Goal: Task Accomplishment & Management: Use online tool/utility

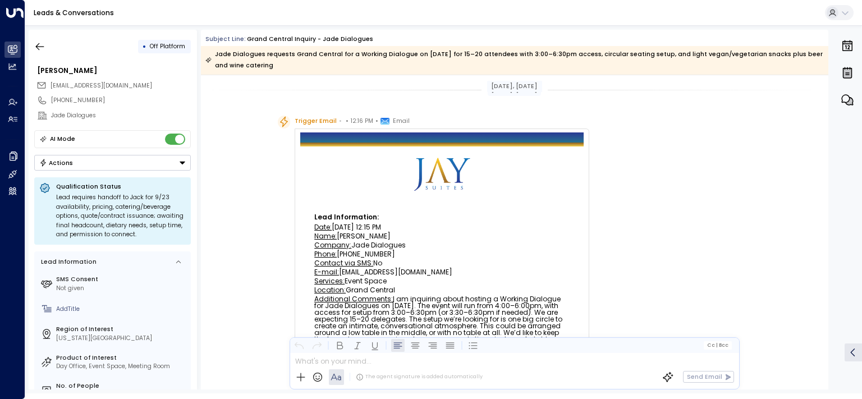
scroll to position [59, 0]
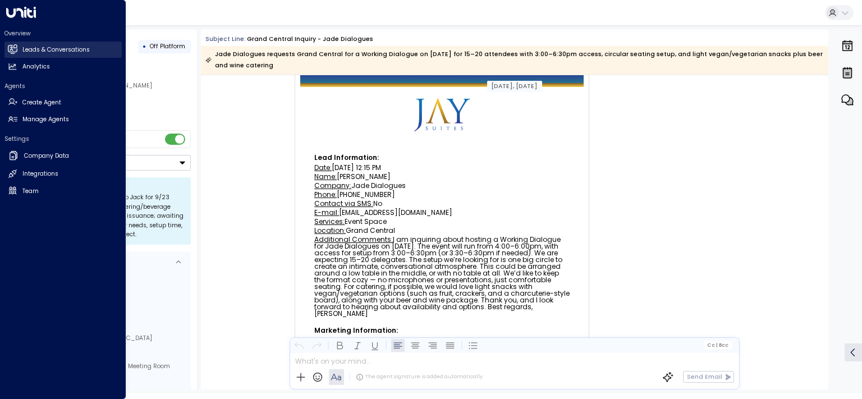
click at [55, 49] on h2 "Leads & Conversations" at bounding box center [55, 49] width 67 height 9
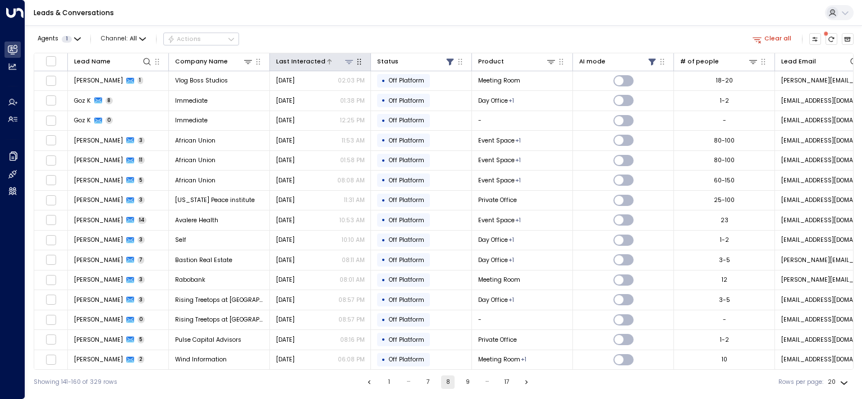
click at [315, 59] on div "Last Interacted" at bounding box center [300, 62] width 49 height 10
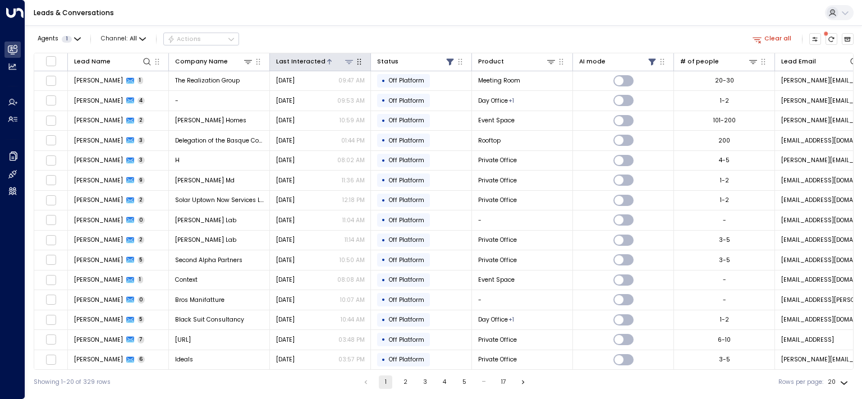
click at [302, 59] on div "Last Interacted" at bounding box center [300, 62] width 49 height 10
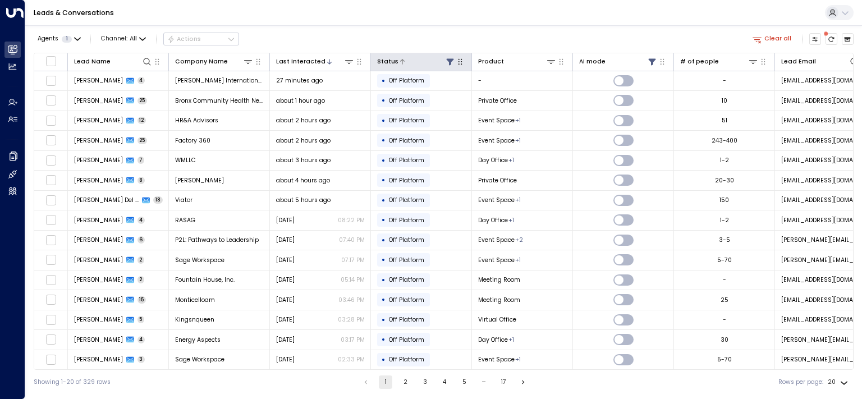
click at [448, 64] on icon at bounding box center [449, 61] width 9 height 9
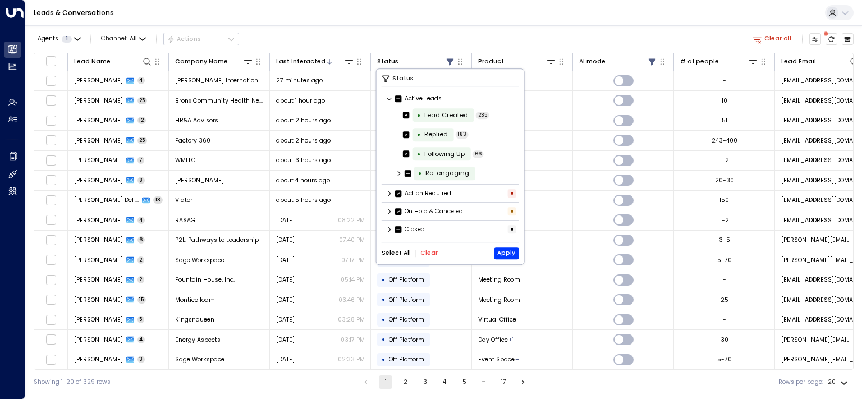
click at [428, 250] on button "Clear" at bounding box center [428, 253] width 17 height 7
click at [498, 252] on button "Apply" at bounding box center [506, 253] width 25 height 12
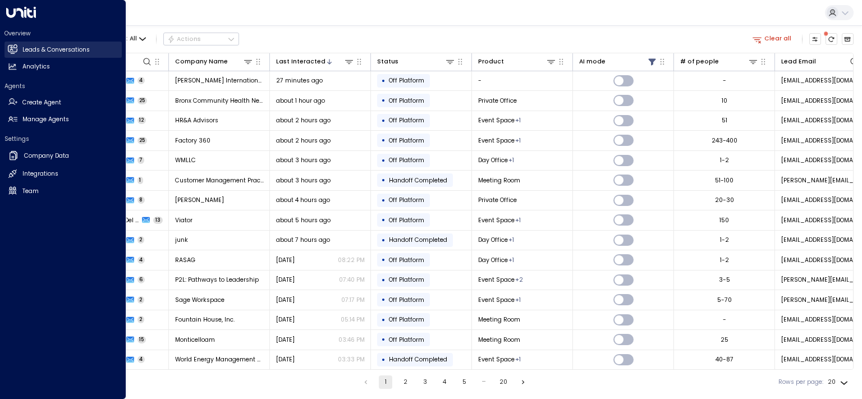
click at [35, 53] on h2 "Leads & Conversations" at bounding box center [55, 49] width 67 height 9
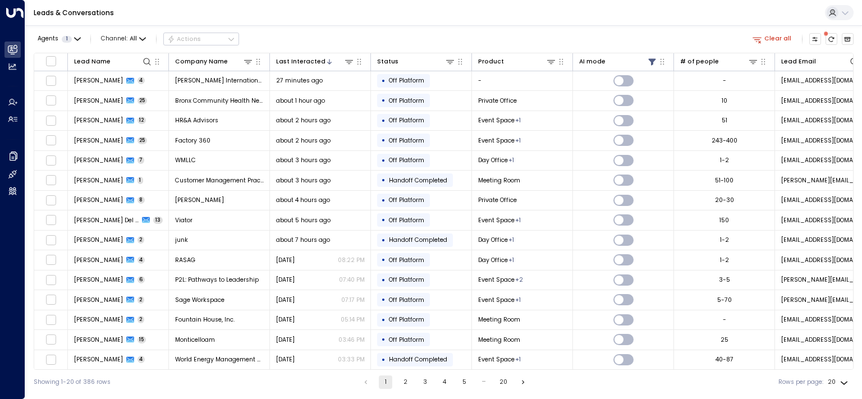
click at [762, 36] on icon "button" at bounding box center [757, 39] width 10 height 10
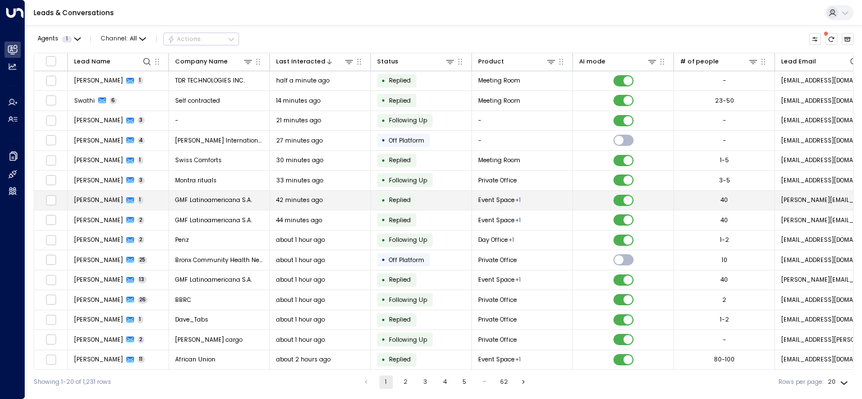
click at [261, 201] on td "GMF Latinoamericana S.A." at bounding box center [219, 201] width 101 height 20
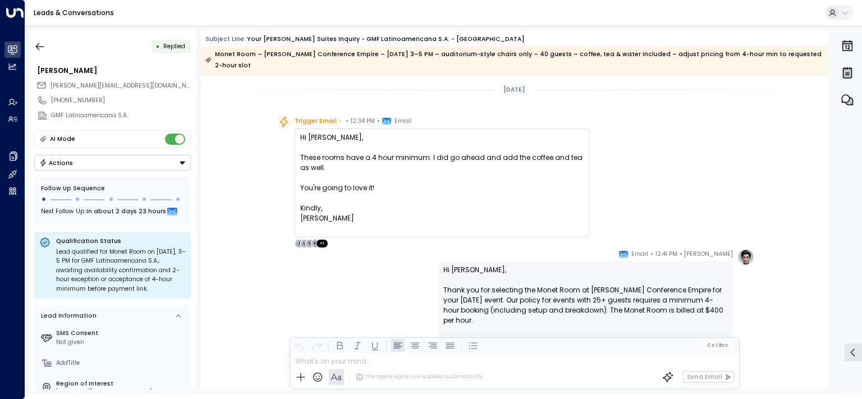
scroll to position [431, 0]
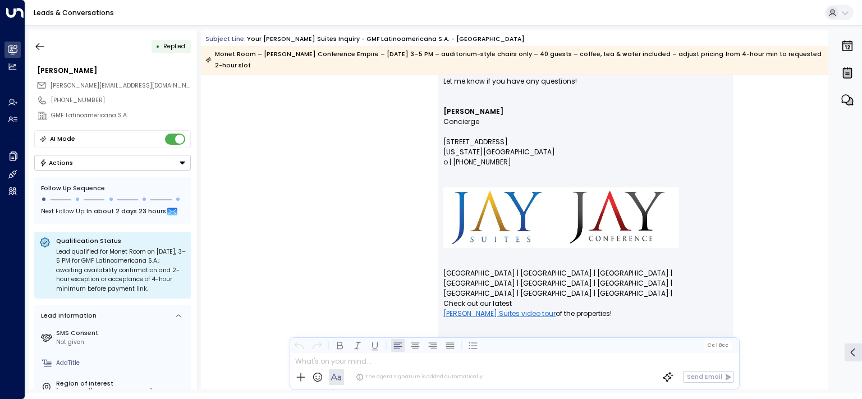
click at [424, 365] on div at bounding box center [514, 359] width 448 height 13
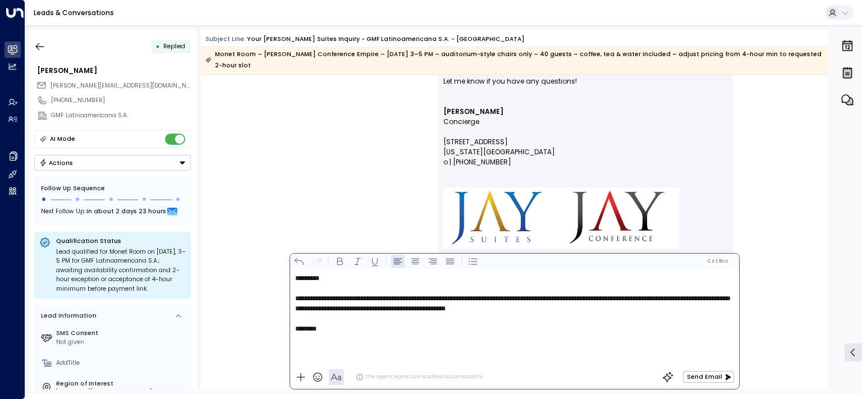
click at [707, 379] on button "Send Email" at bounding box center [708, 377] width 51 height 12
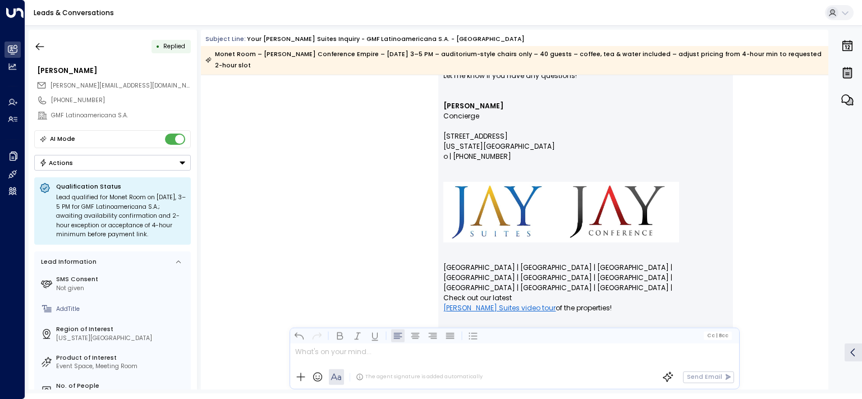
scroll to position [760, 0]
